Goal: Check status

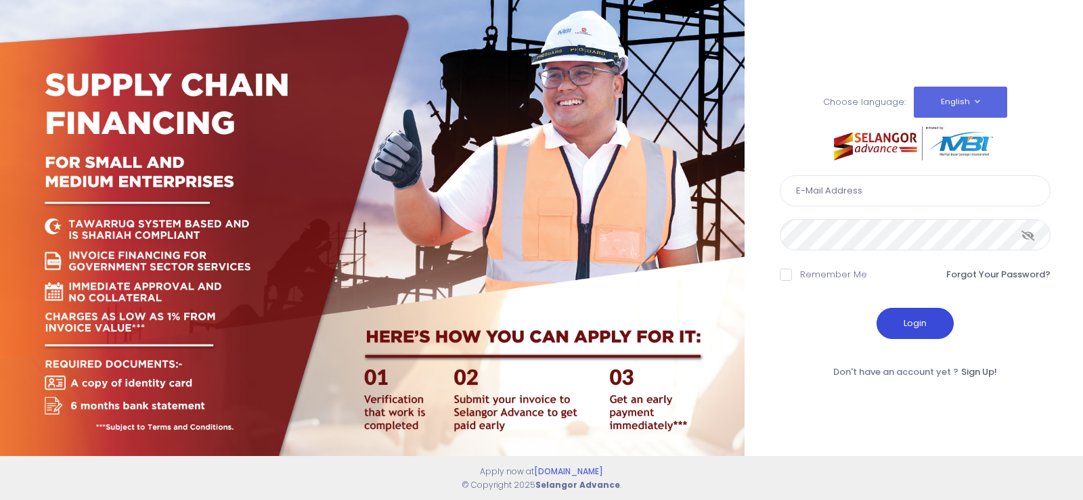
type input "[EMAIL_ADDRESS][DOMAIN_NAME]"
click at [933, 328] on button "Login" at bounding box center [914, 323] width 77 height 31
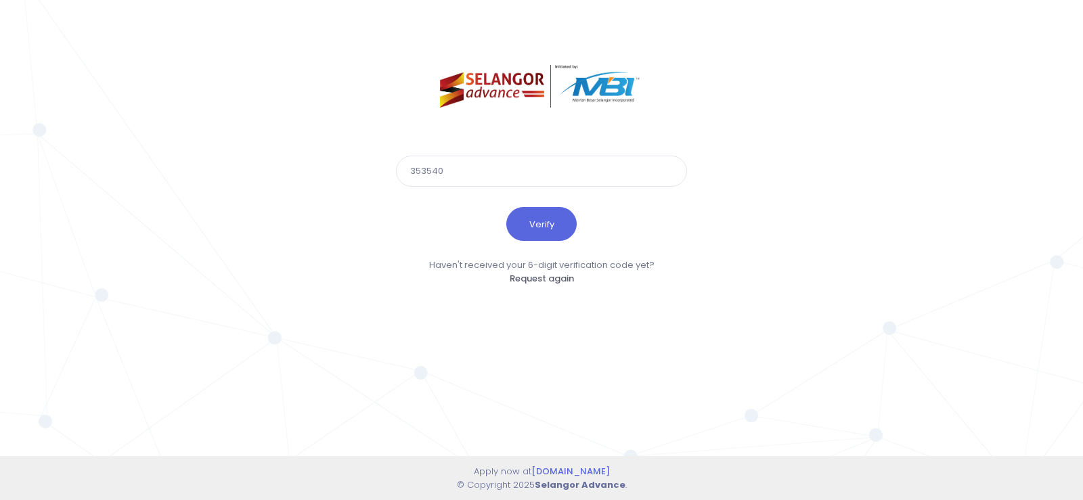
type input "353540"
click at [506, 207] on button "Verify" at bounding box center [541, 224] width 70 height 34
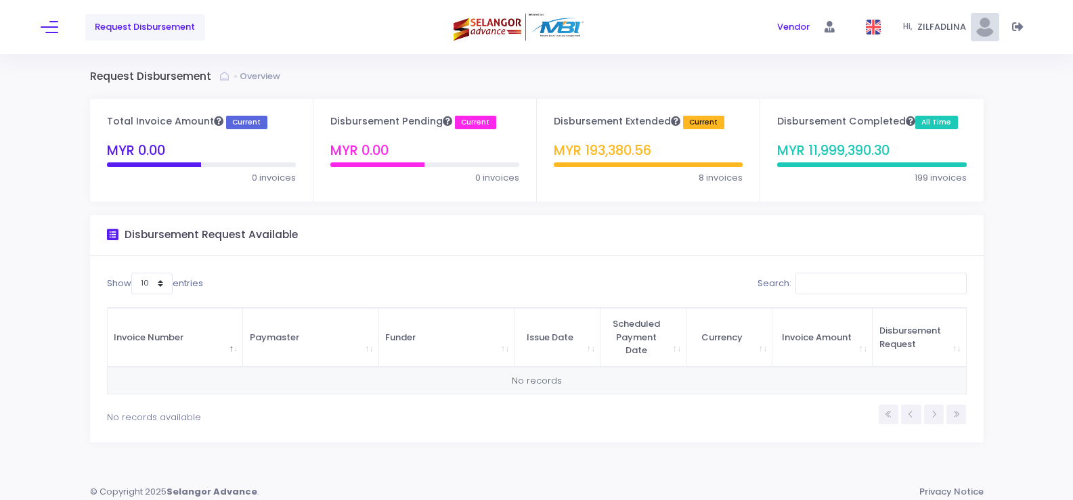
scroll to position [7, 0]
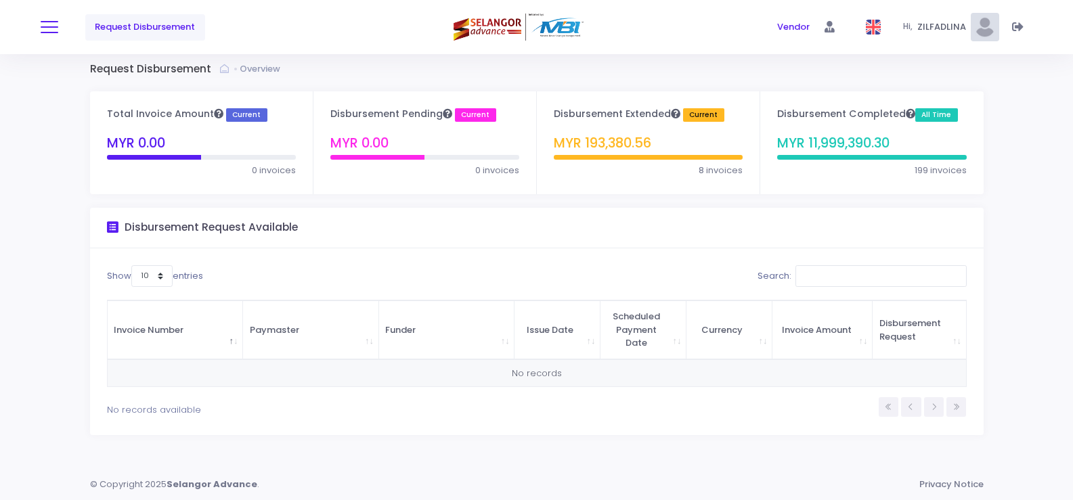
click at [45, 28] on span at bounding box center [50, 26] width 18 height 1
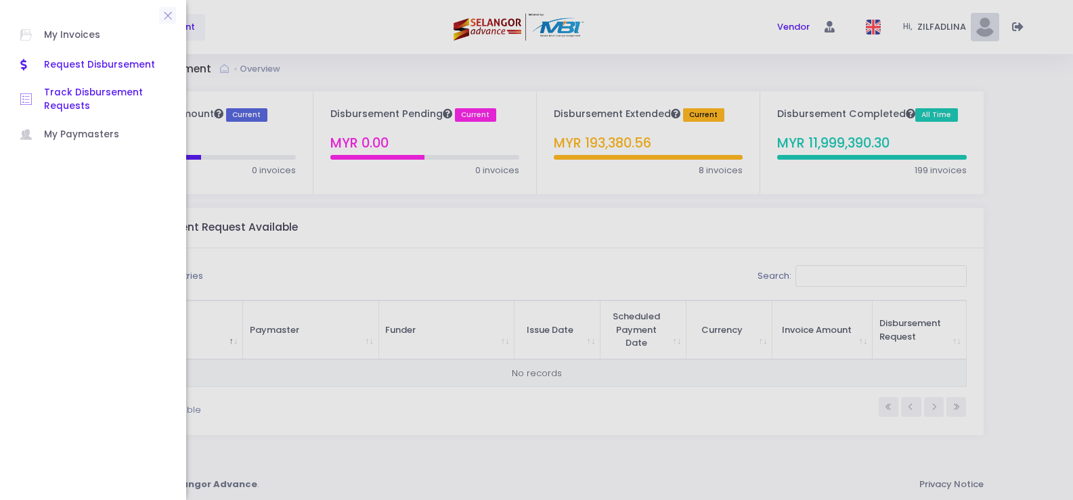
click at [80, 97] on span "Track Disbursement Requests" at bounding box center [105, 100] width 122 height 28
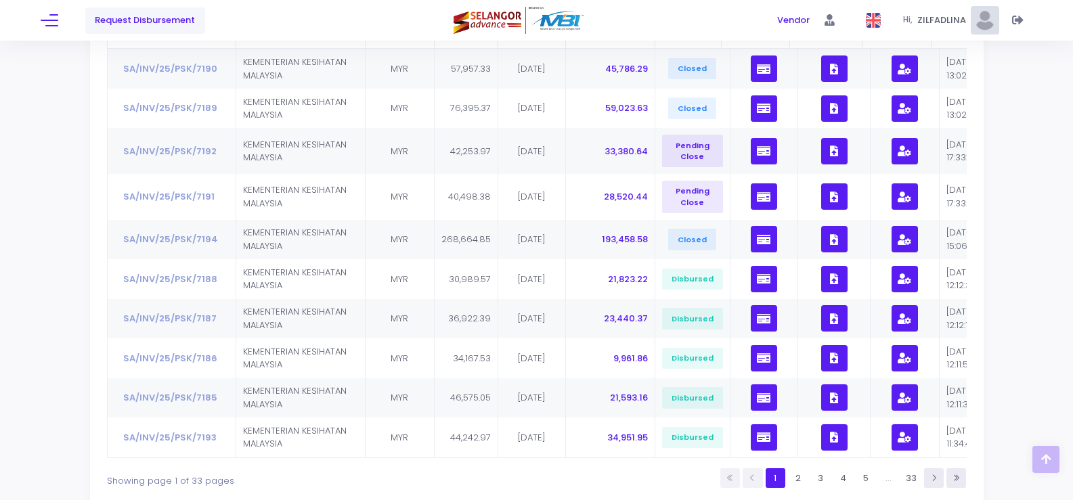
scroll to position [243, 0]
